Goal: Information Seeking & Learning: Check status

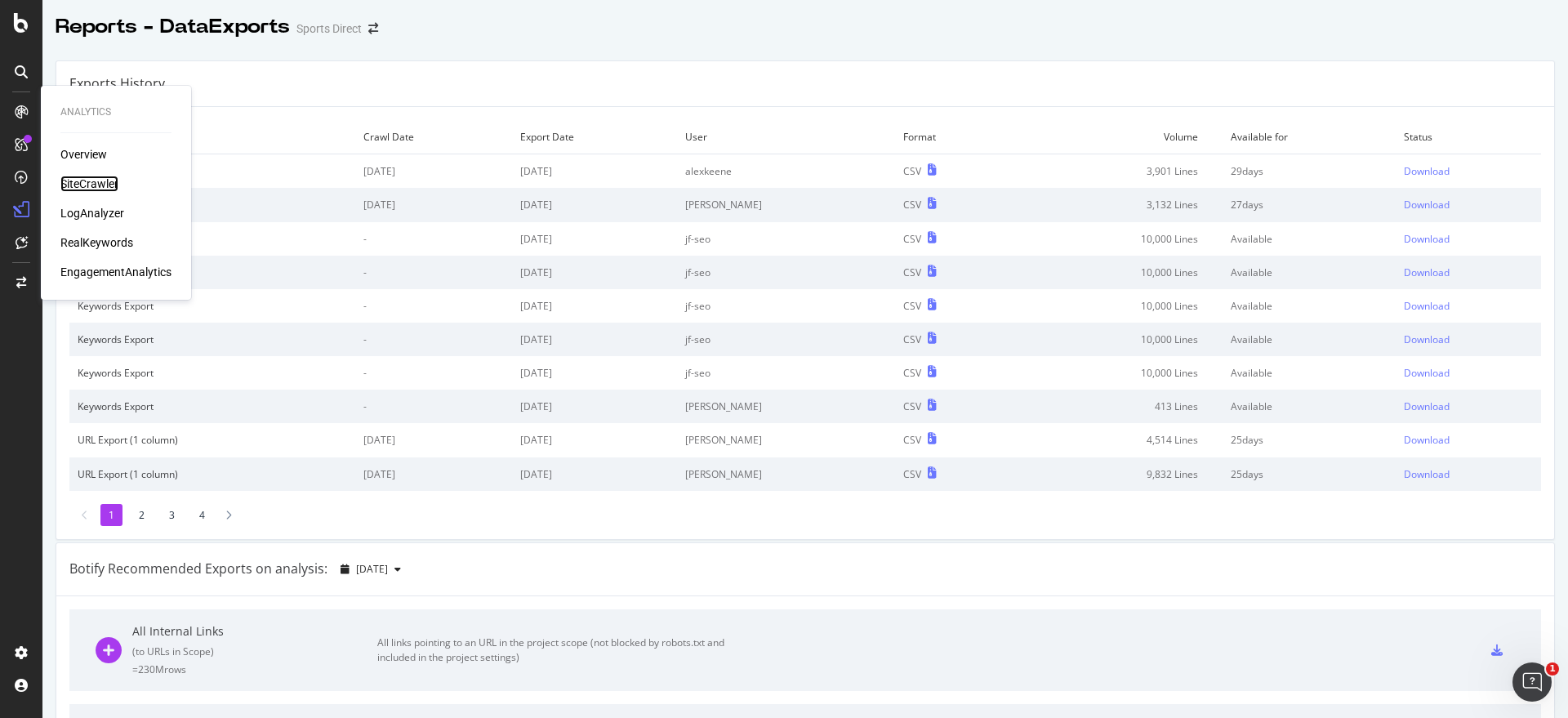
click at [78, 180] on div "SiteCrawler" at bounding box center [89, 184] width 58 height 16
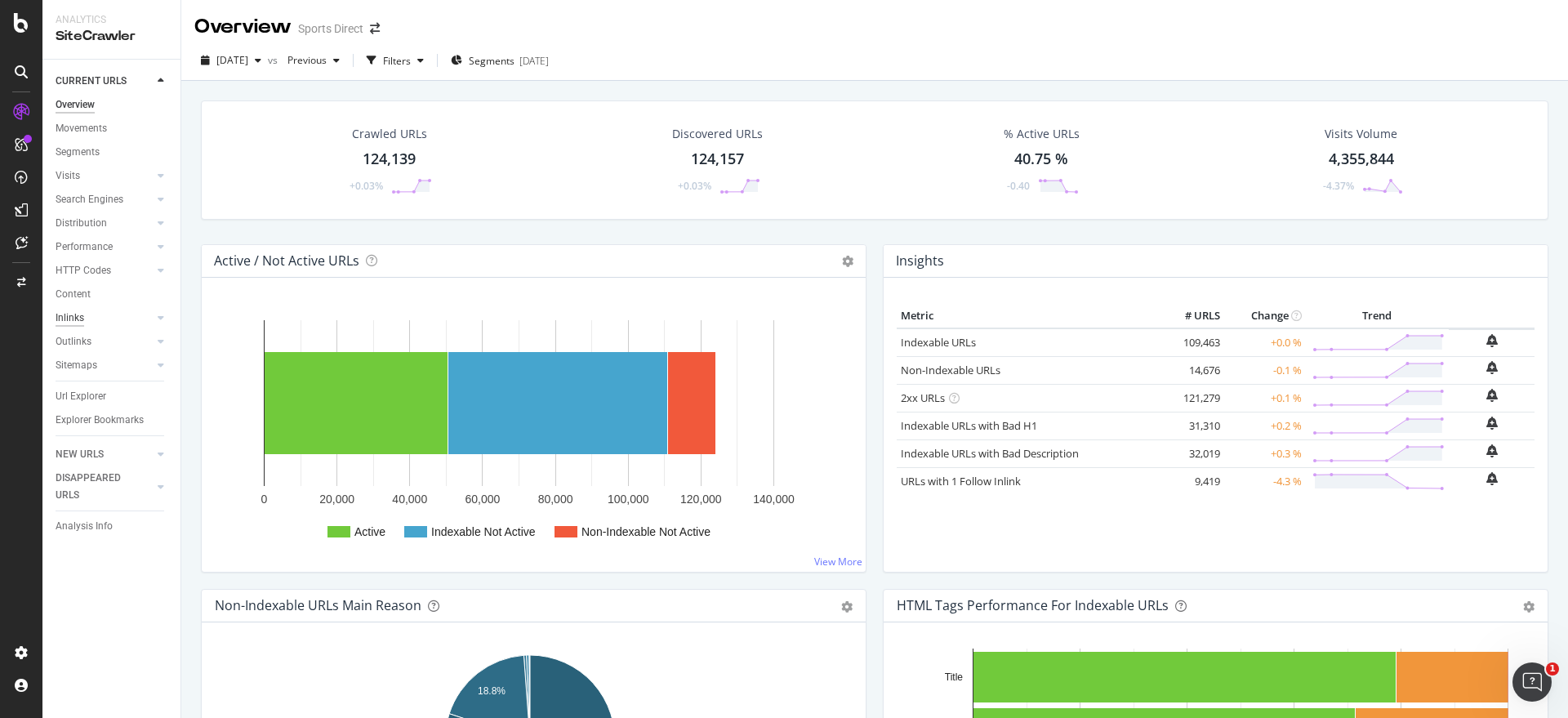
click at [84, 317] on div "Inlinks" at bounding box center [69, 317] width 28 height 17
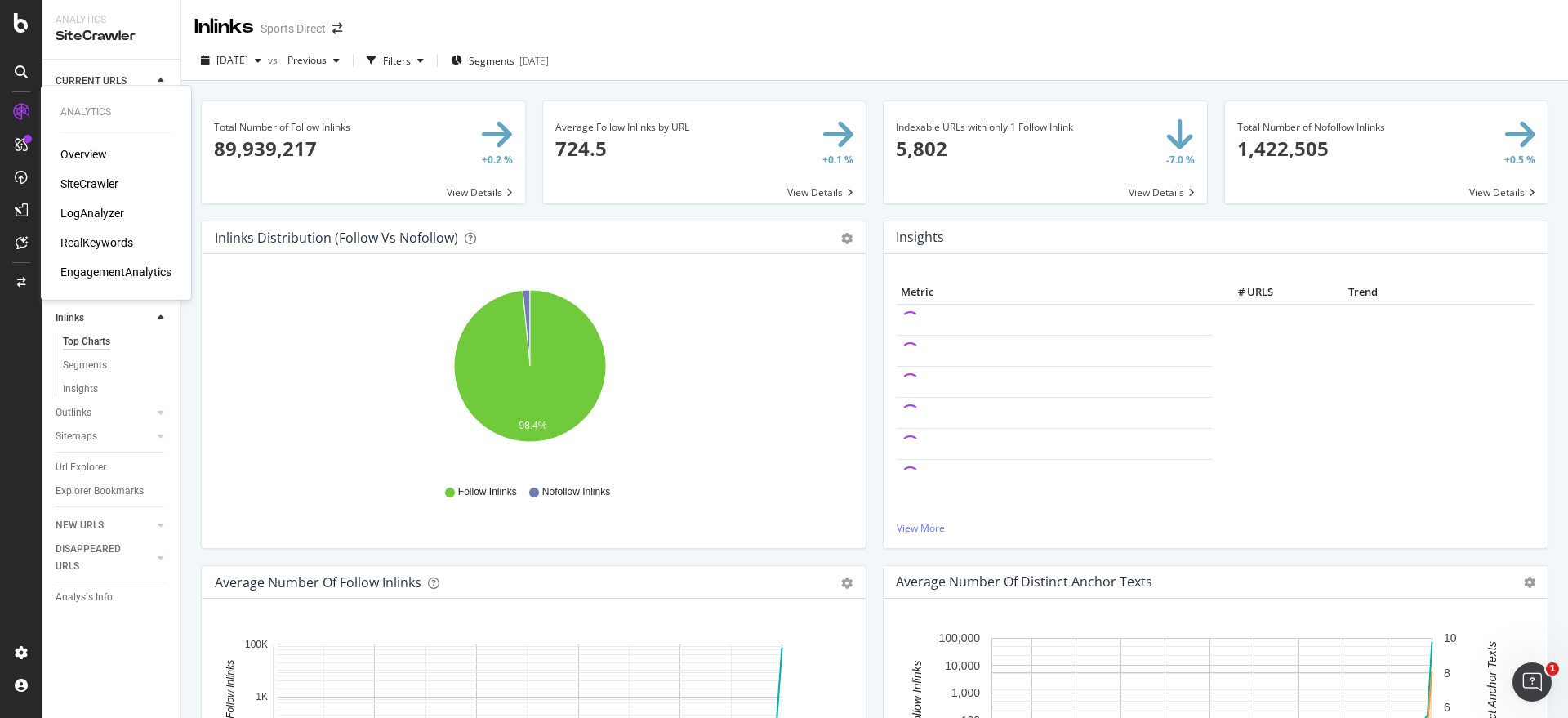
click at [84, 187] on div "SiteCrawler" at bounding box center [89, 184] width 58 height 16
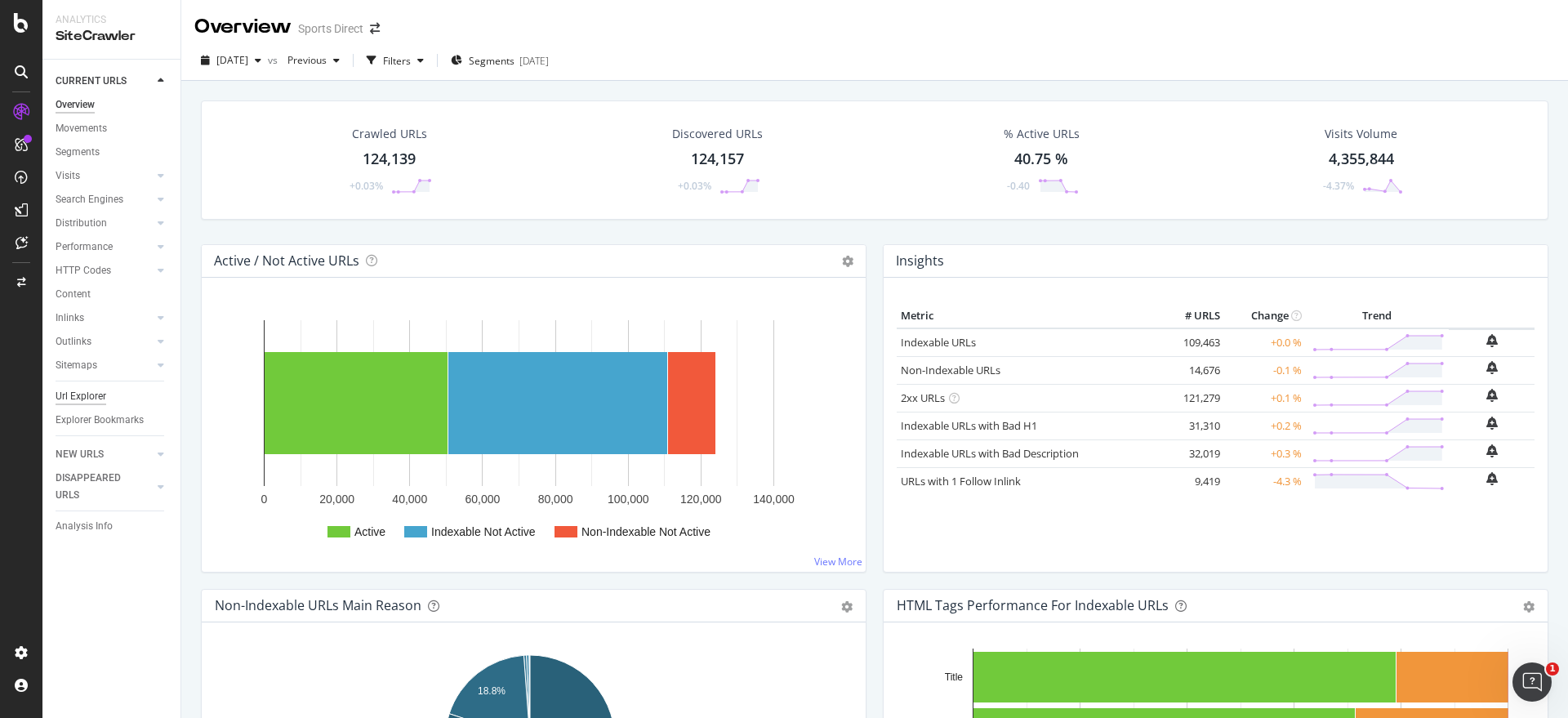
click at [95, 395] on div "Url Explorer" at bounding box center [80, 395] width 51 height 17
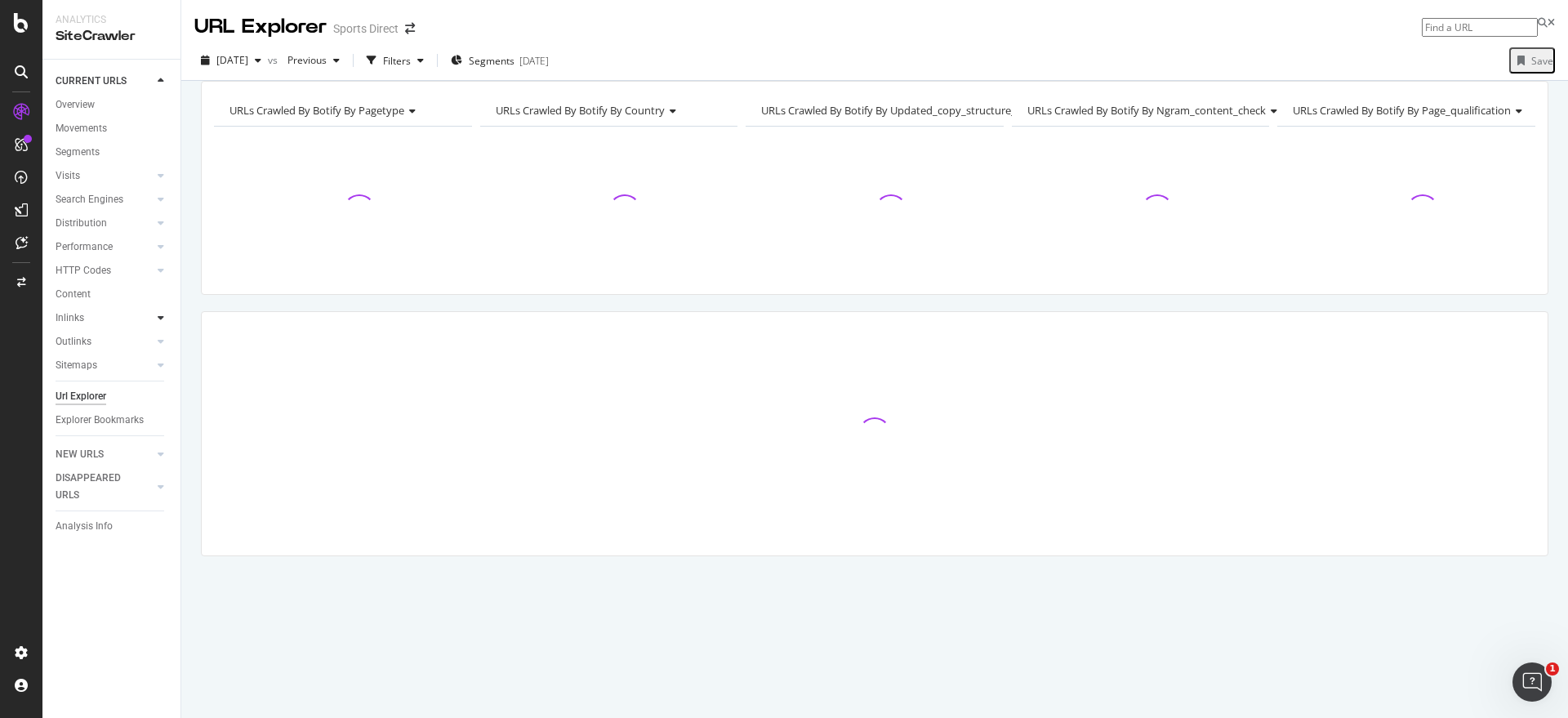
click at [162, 319] on icon at bounding box center [160, 317] width 6 height 10
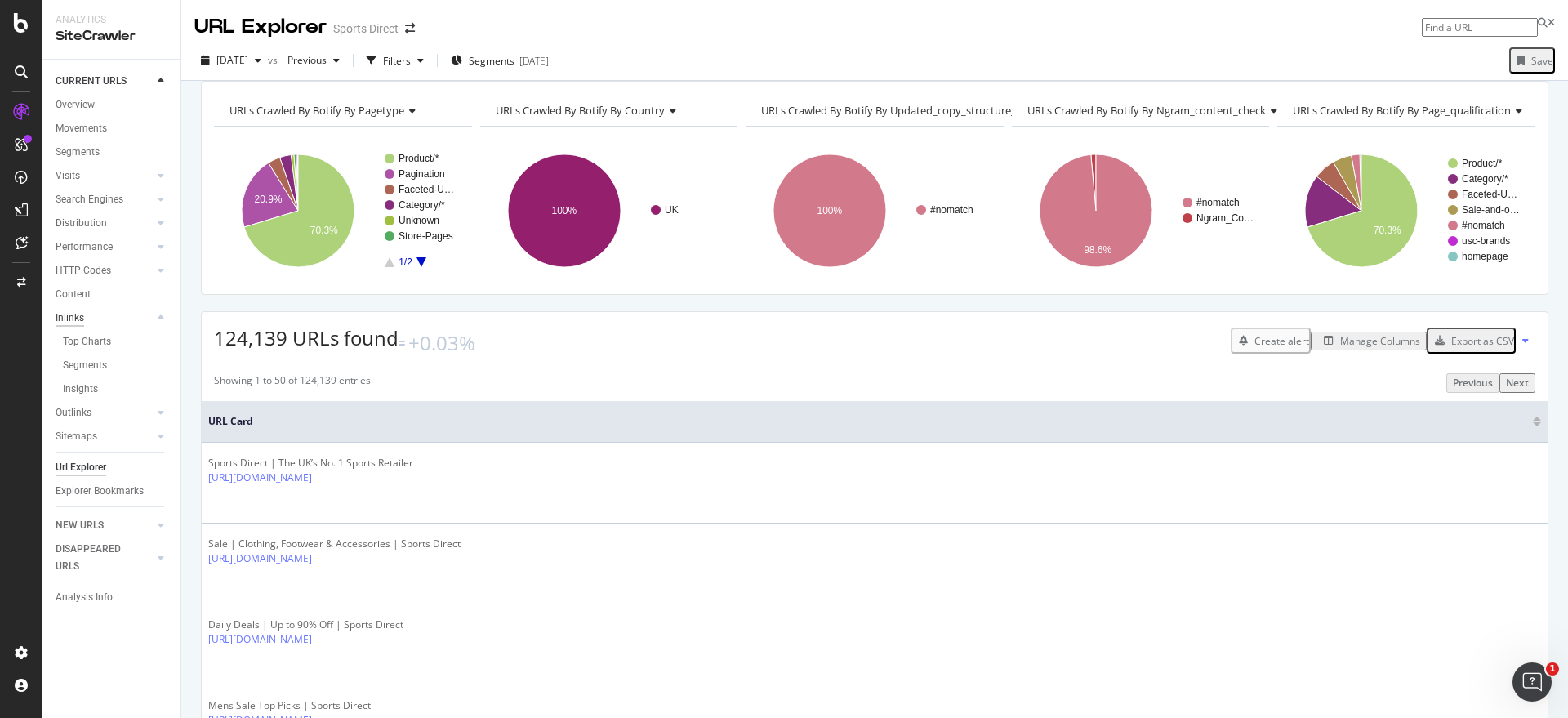
click at [69, 315] on div "Inlinks" at bounding box center [69, 317] width 28 height 17
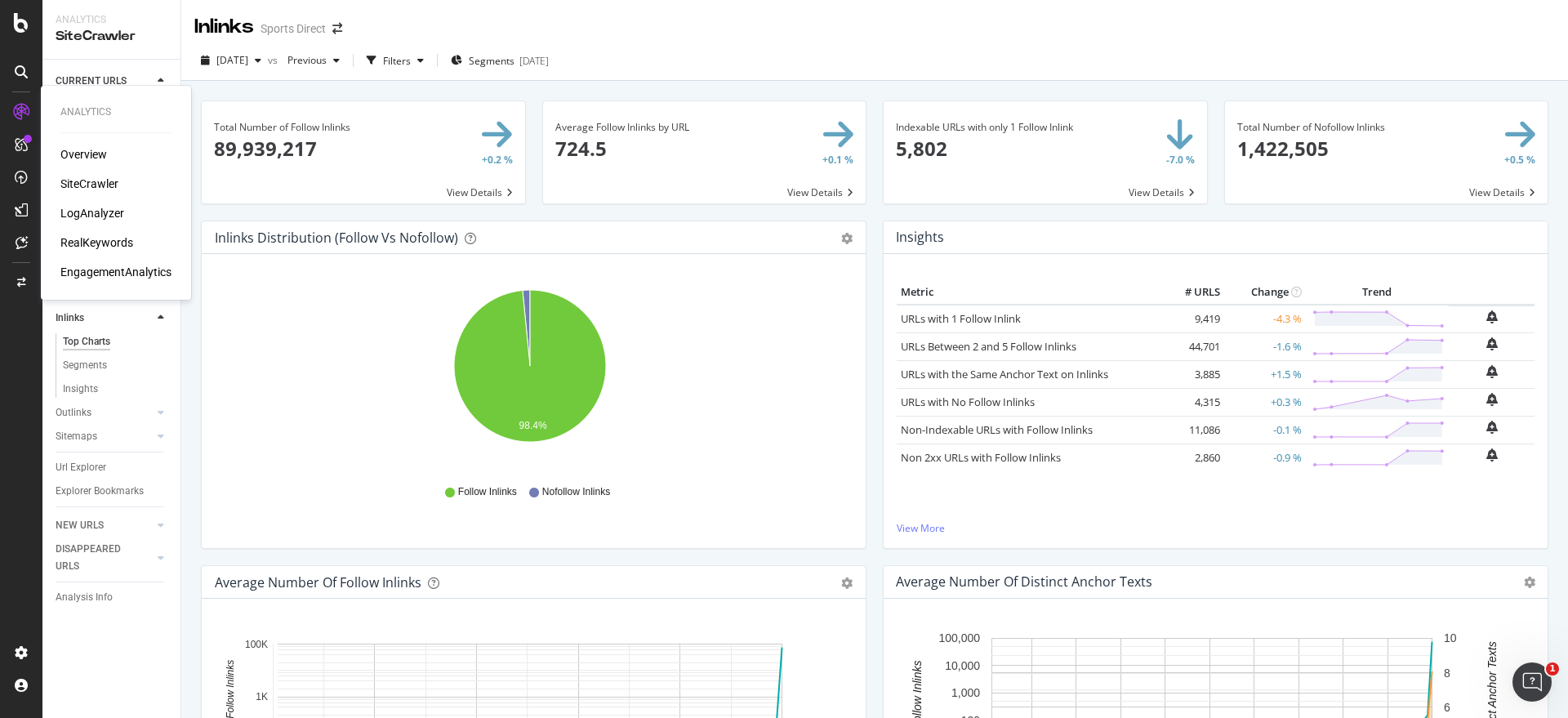
click at [84, 178] on div "SiteCrawler" at bounding box center [89, 184] width 58 height 16
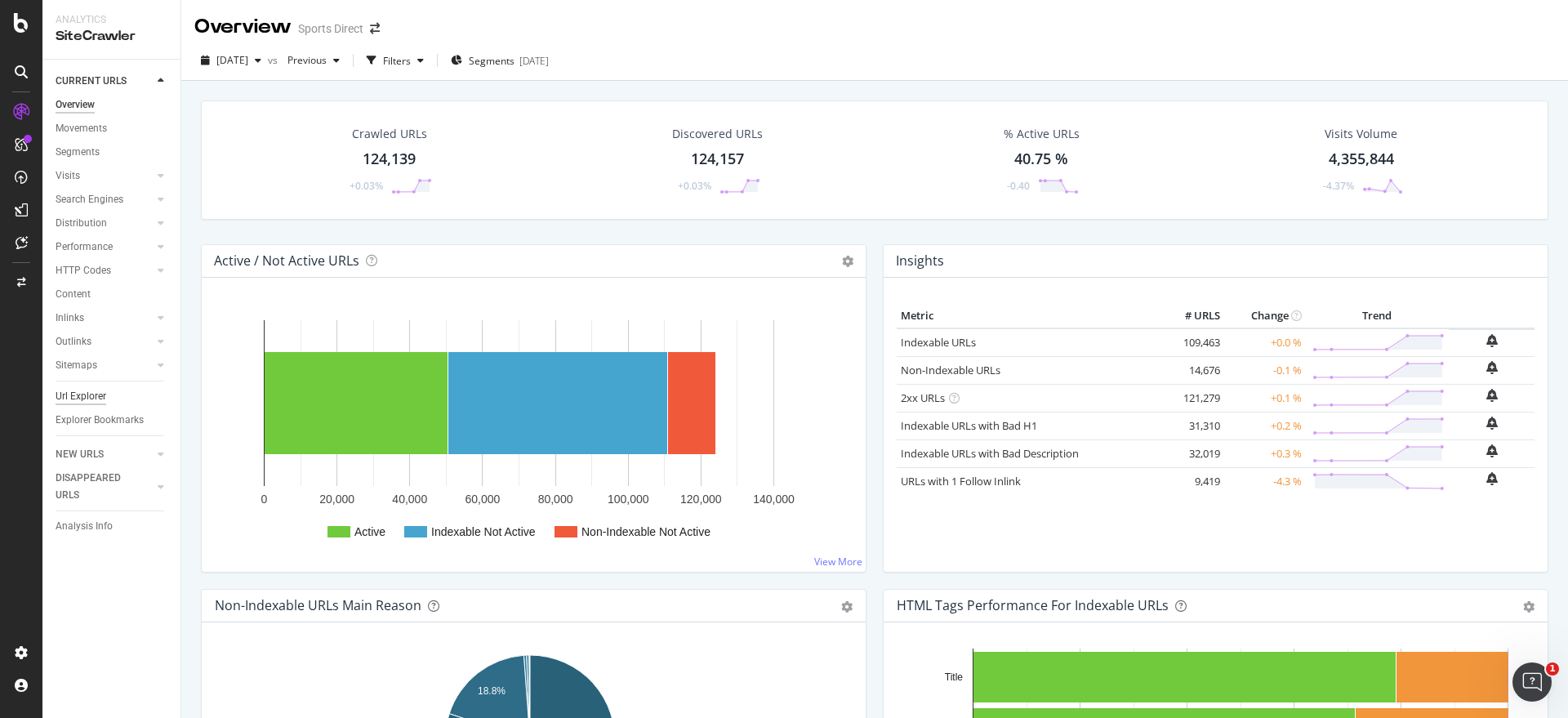
click at [73, 392] on div "Url Explorer" at bounding box center [80, 395] width 51 height 17
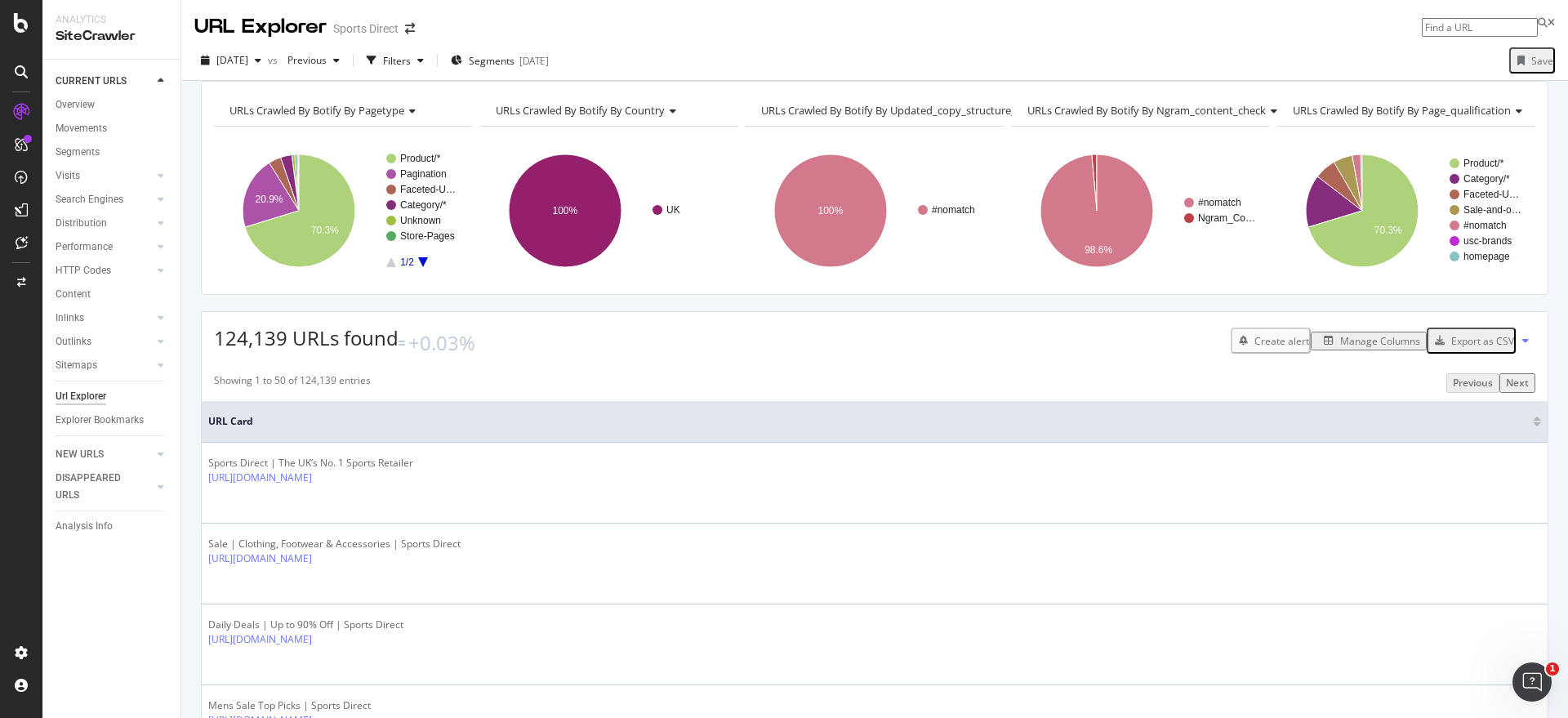
click at [1422, 21] on input at bounding box center [1480, 27] width 116 height 19
paste input "[URL][DOMAIN_NAME]"
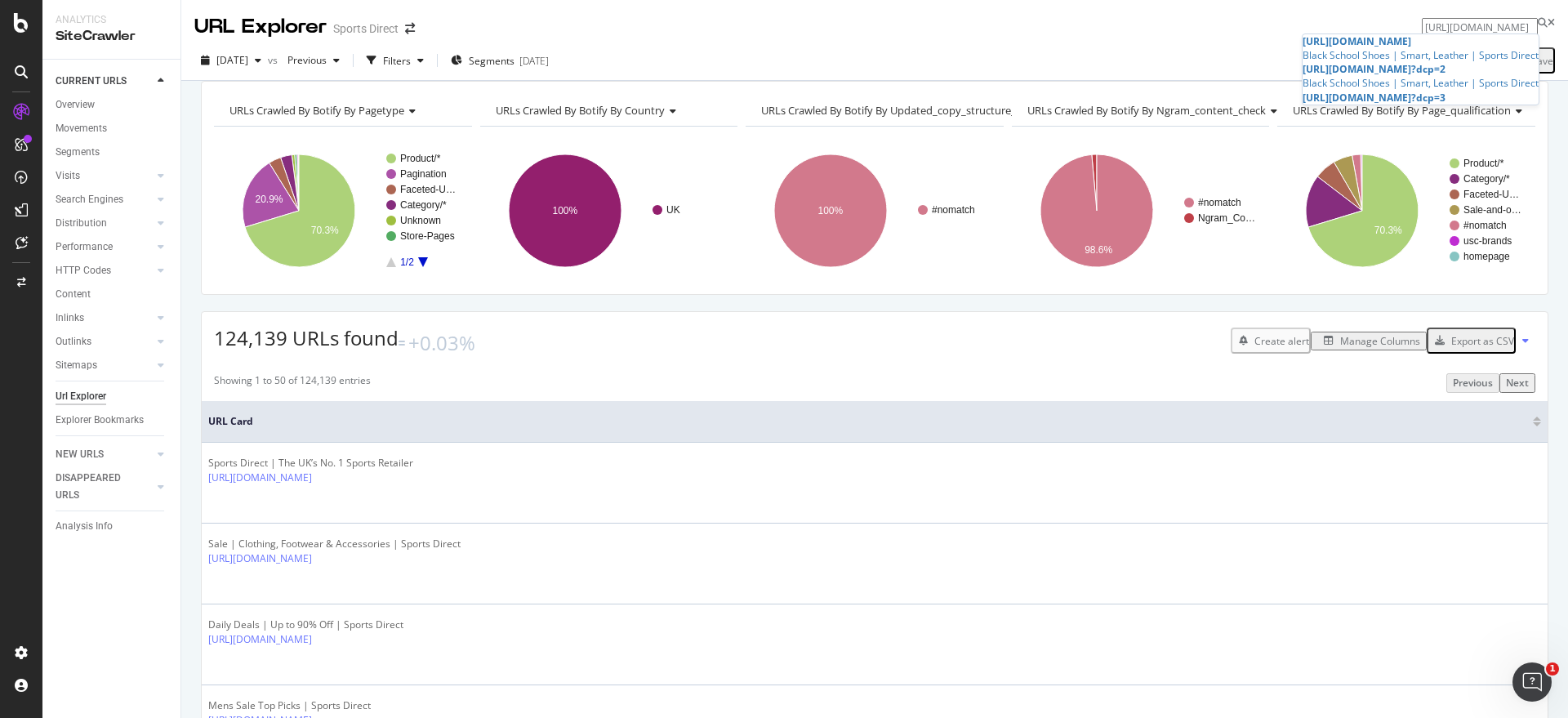
type input "[URL][DOMAIN_NAME]"
click at [1303, 48] on span "[URL][DOMAIN_NAME]" at bounding box center [1357, 42] width 108 height 14
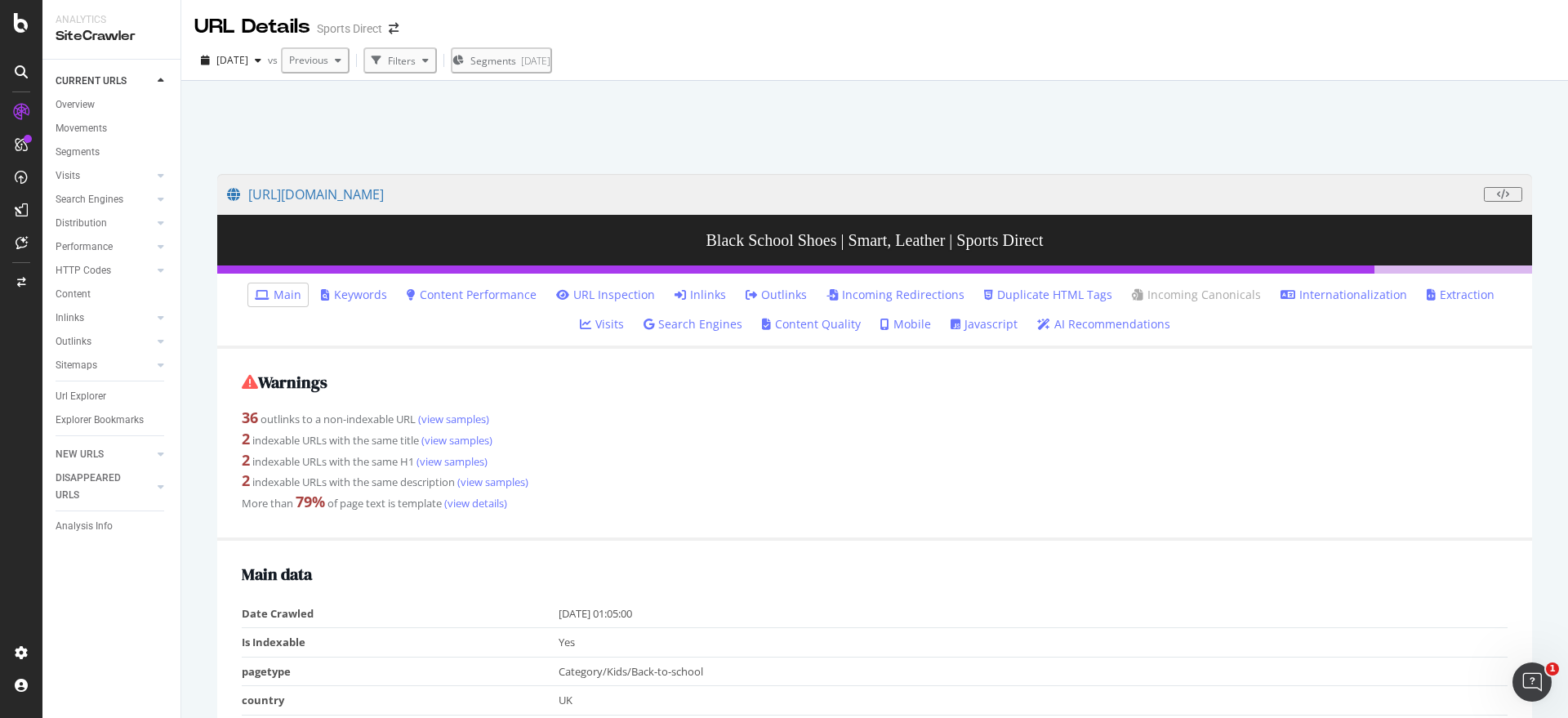
click at [675, 292] on link "Inlinks" at bounding box center [700, 295] width 52 height 16
